Goal: Find specific page/section: Find specific page/section

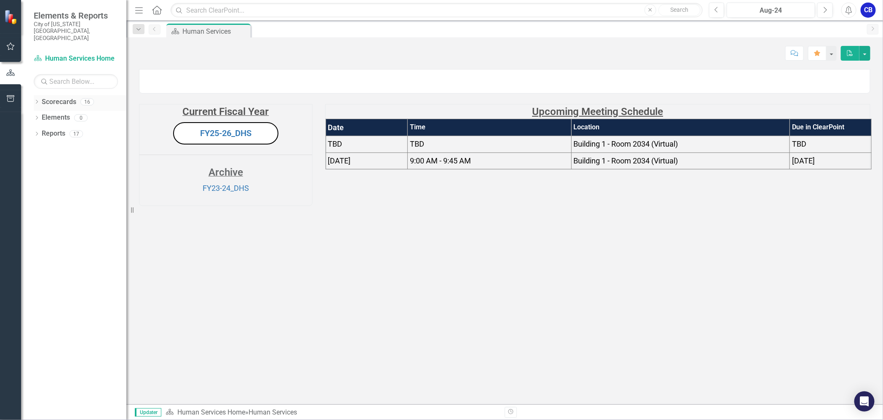
click at [38, 100] on icon "Dropdown" at bounding box center [37, 102] width 6 height 5
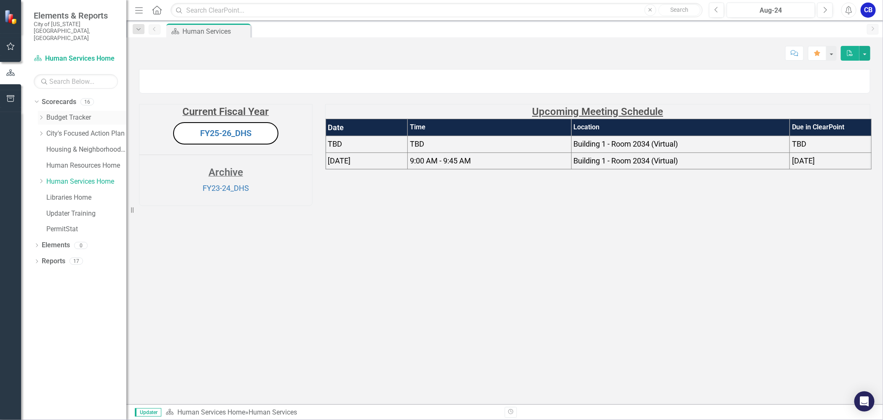
click at [40, 115] on icon "Dropdown" at bounding box center [41, 117] width 6 height 5
click at [66, 161] on link "FY26 Budget Items" at bounding box center [91, 166] width 72 height 10
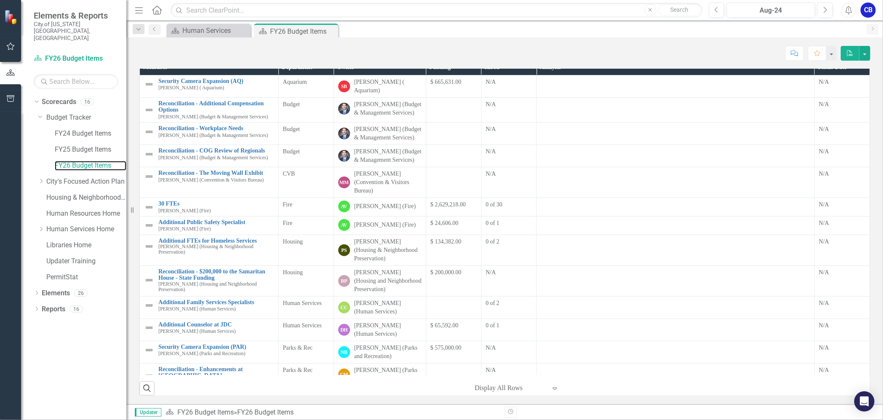
scroll to position [105, 0]
click at [39, 179] on icon "Dropdown" at bounding box center [41, 181] width 6 height 5
click at [90, 224] on link "INVIGORATE" at bounding box center [91, 229] width 72 height 10
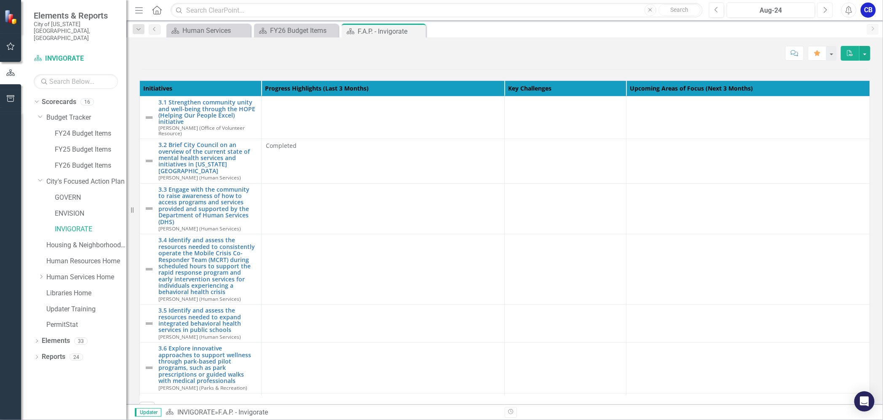
click at [823, 12] on icon "Next" at bounding box center [824, 10] width 5 height 8
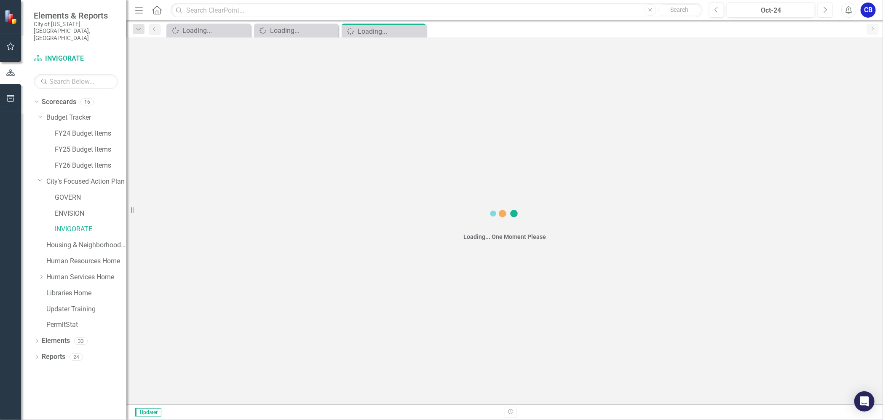
click at [823, 12] on icon "Next" at bounding box center [824, 10] width 5 height 8
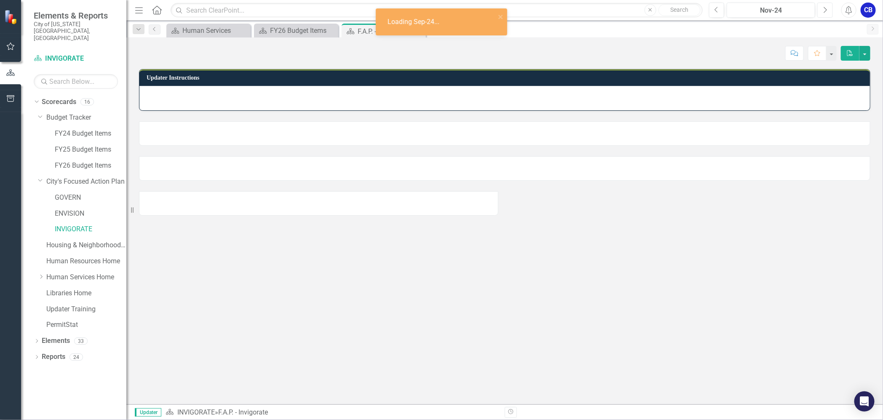
click at [823, 12] on icon "Next" at bounding box center [824, 10] width 5 height 8
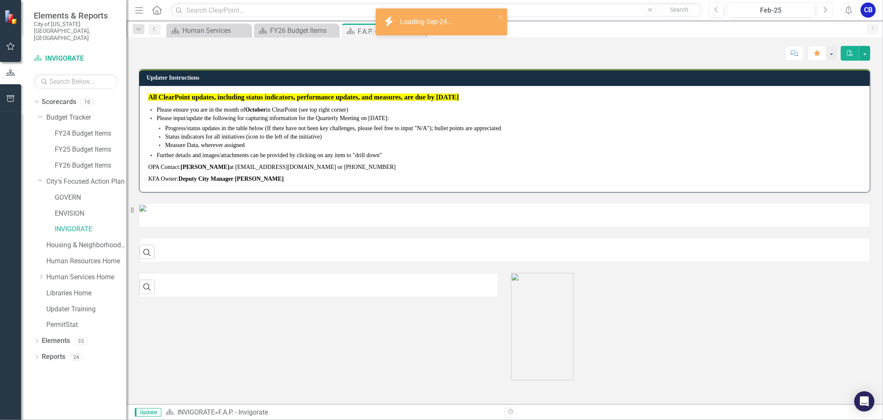
click at [823, 12] on icon "Next" at bounding box center [824, 10] width 5 height 8
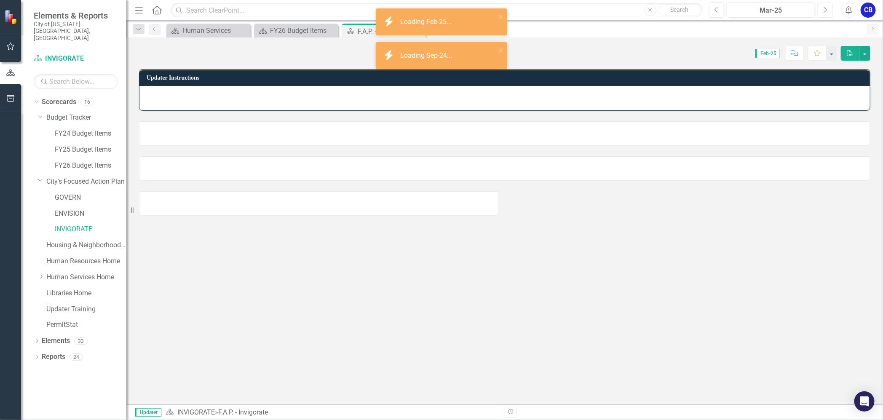
click at [823, 12] on icon "Next" at bounding box center [824, 10] width 5 height 8
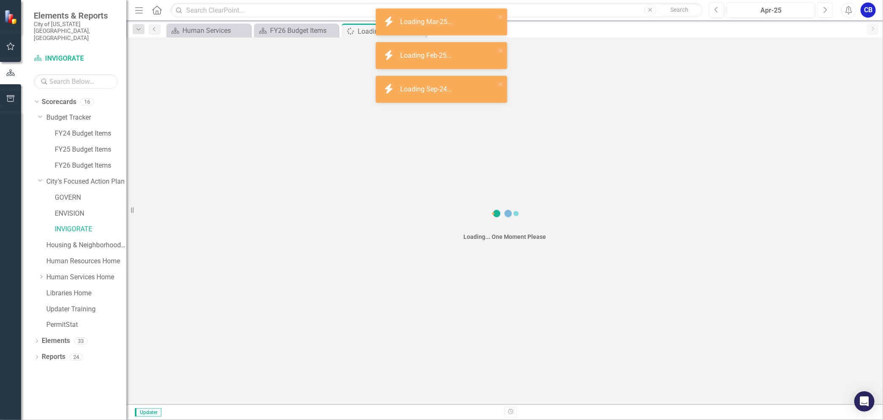
click at [823, 12] on icon "Next" at bounding box center [824, 10] width 5 height 8
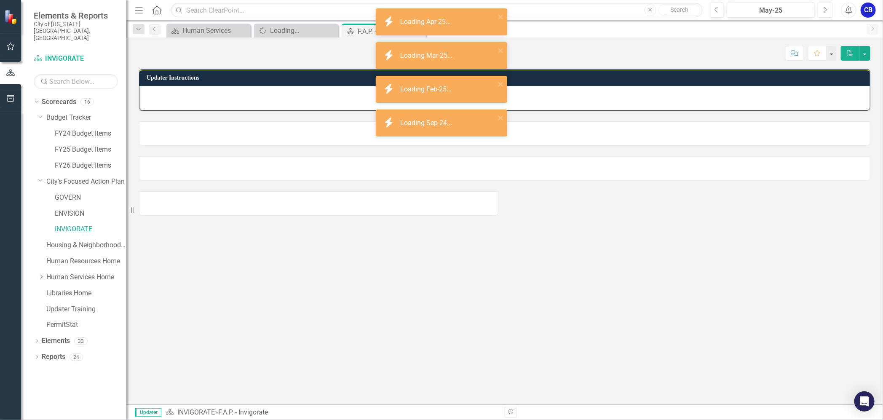
click at [823, 12] on icon "Next" at bounding box center [824, 10] width 5 height 8
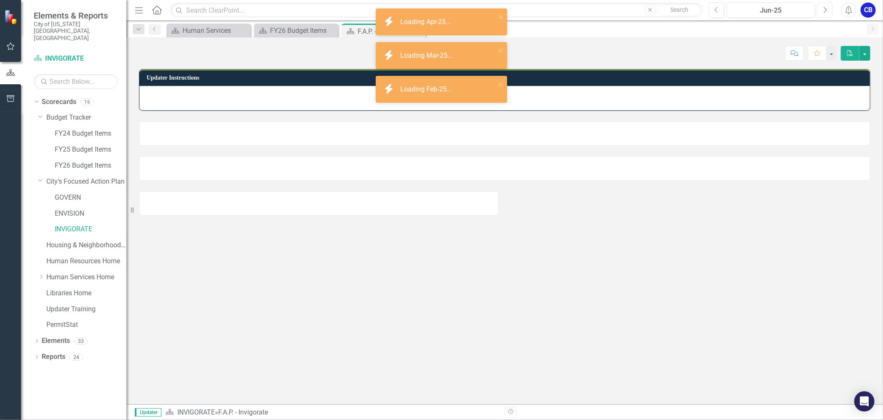
click at [823, 12] on icon "Next" at bounding box center [824, 10] width 5 height 8
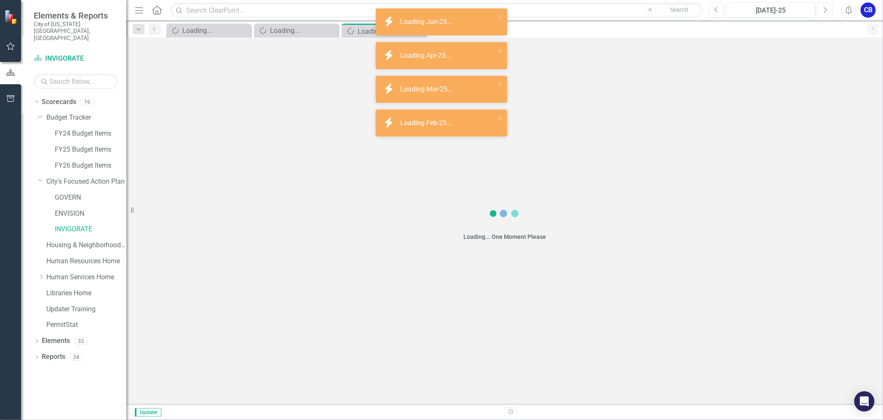
click at [823, 12] on icon "Next" at bounding box center [824, 10] width 5 height 8
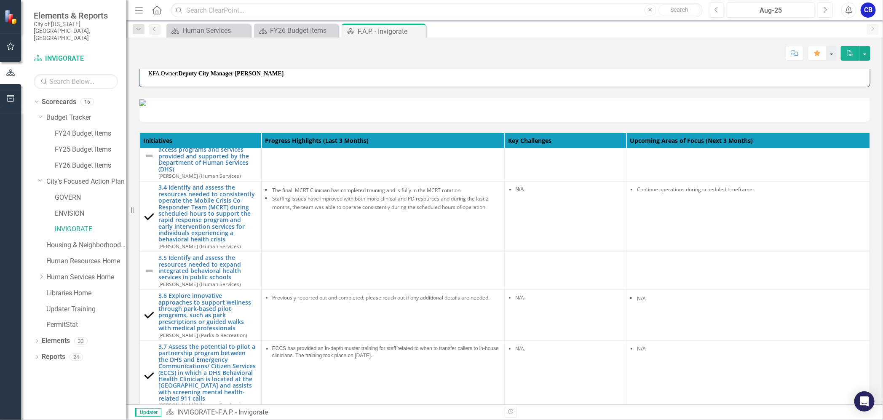
scroll to position [158, 0]
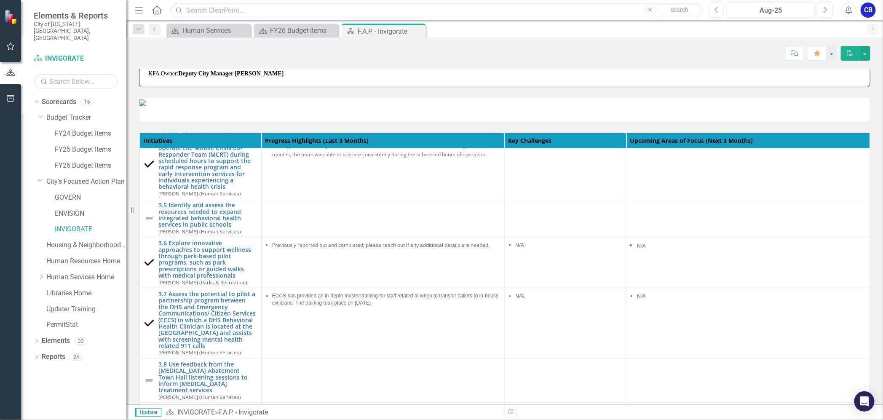
click at [719, 11] on button "Previous" at bounding box center [717, 10] width 16 height 15
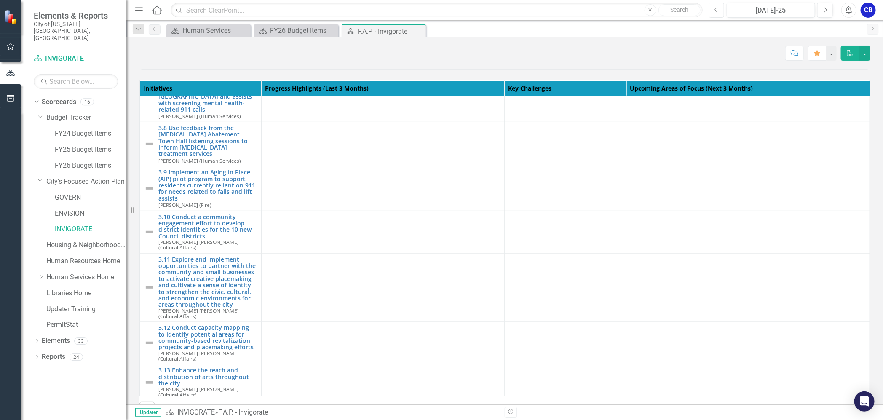
scroll to position [368, 0]
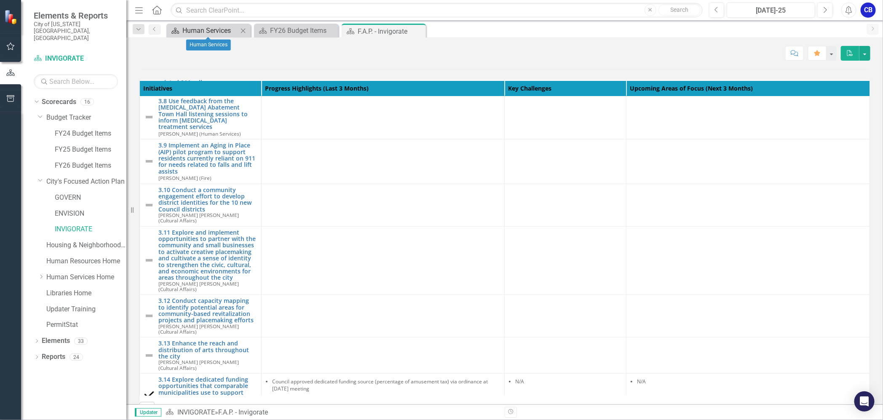
click at [195, 29] on div "Human Services" at bounding box center [210, 30] width 56 height 11
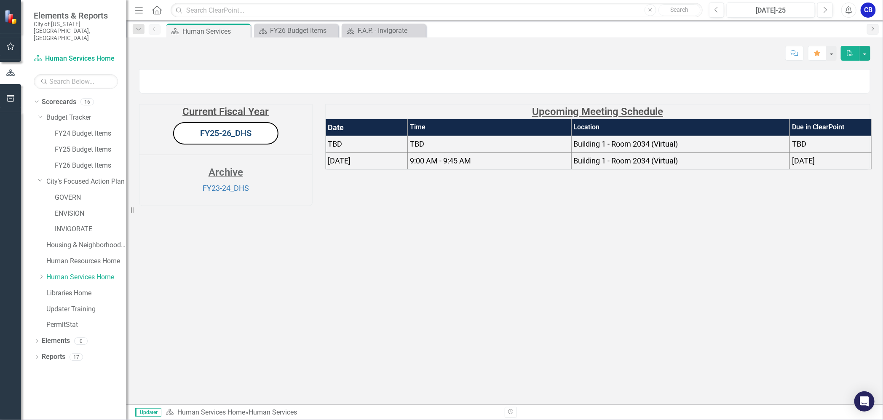
click at [229, 138] on link "FY25-26_DHS" at bounding box center [225, 133] width 51 height 10
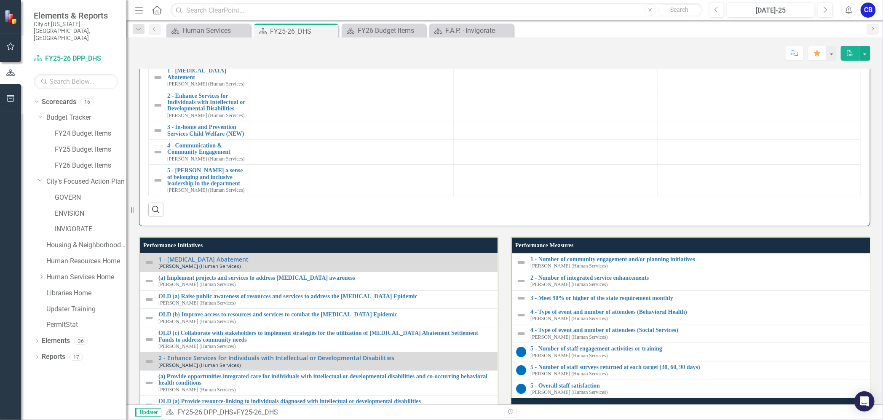
scroll to position [895, 0]
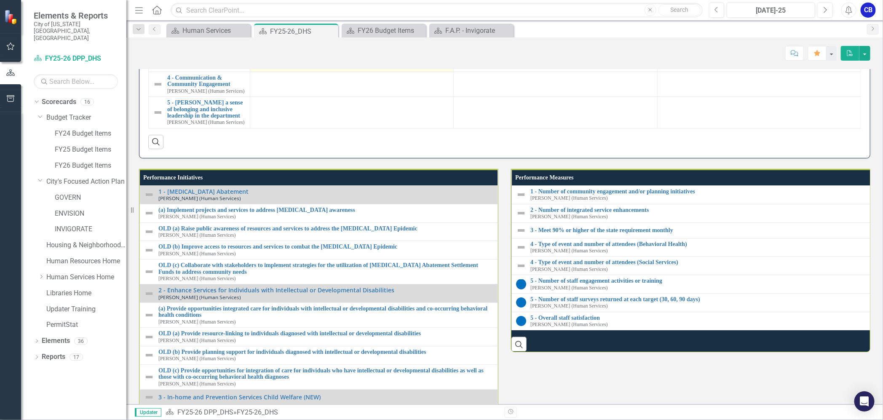
click at [314, 66] on div at bounding box center [351, 61] width 195 height 10
click at [831, 11] on button "Next" at bounding box center [825, 10] width 16 height 15
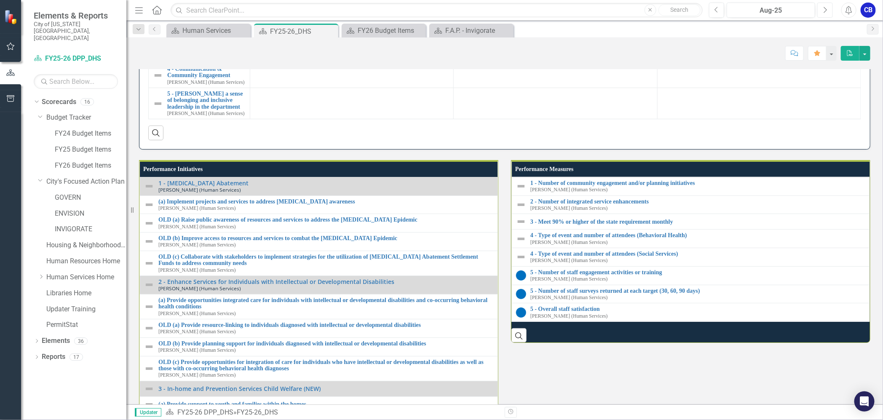
scroll to position [904, 0]
click at [290, 57] on div at bounding box center [351, 52] width 195 height 10
